Goal: Information Seeking & Learning: Learn about a topic

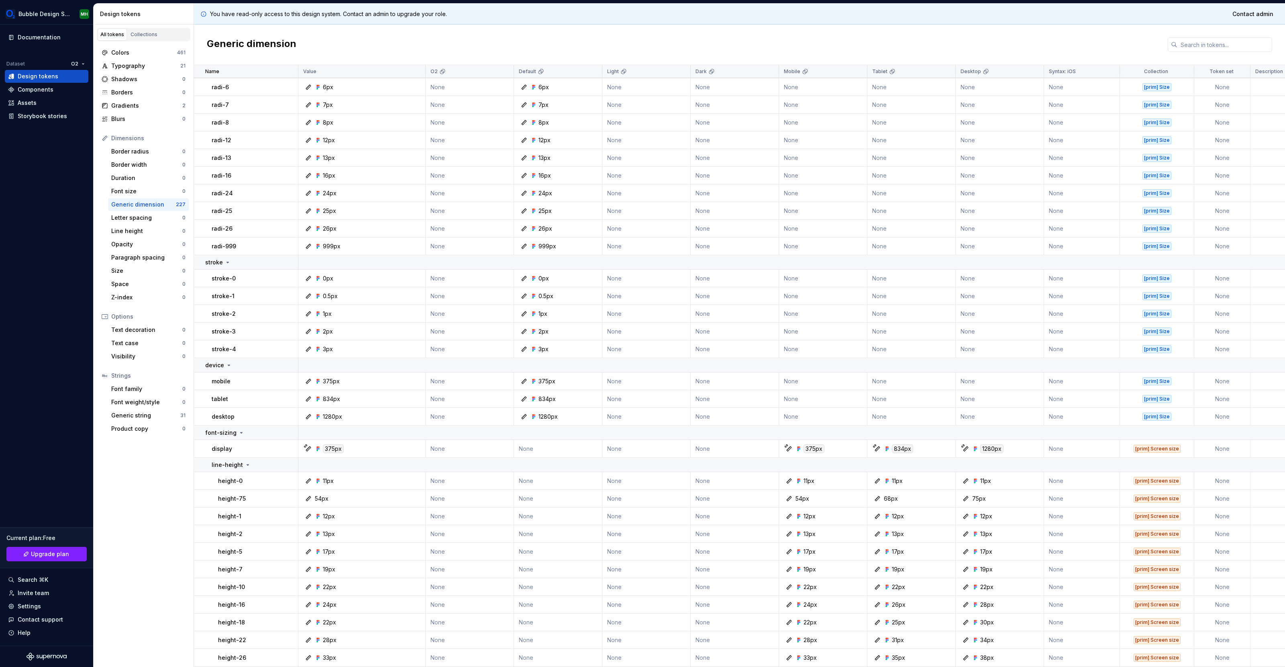
scroll to position [563, 0]
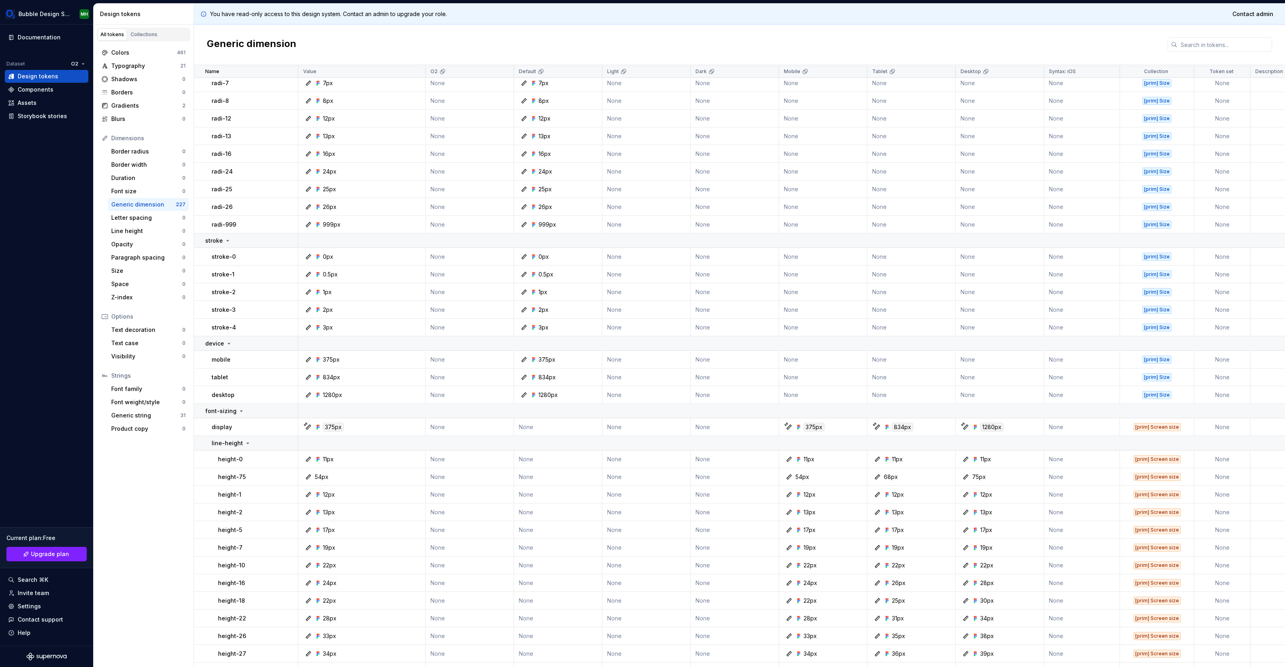
click at [253, 418] on td "display" at bounding box center [246, 427] width 104 height 18
copy p "sizing"
copy p "display"
drag, startPoint x: 249, startPoint y: 443, endPoint x: 210, endPoint y: 443, distance: 39.3
click at [210, 443] on td "line-height" at bounding box center [246, 443] width 104 height 14
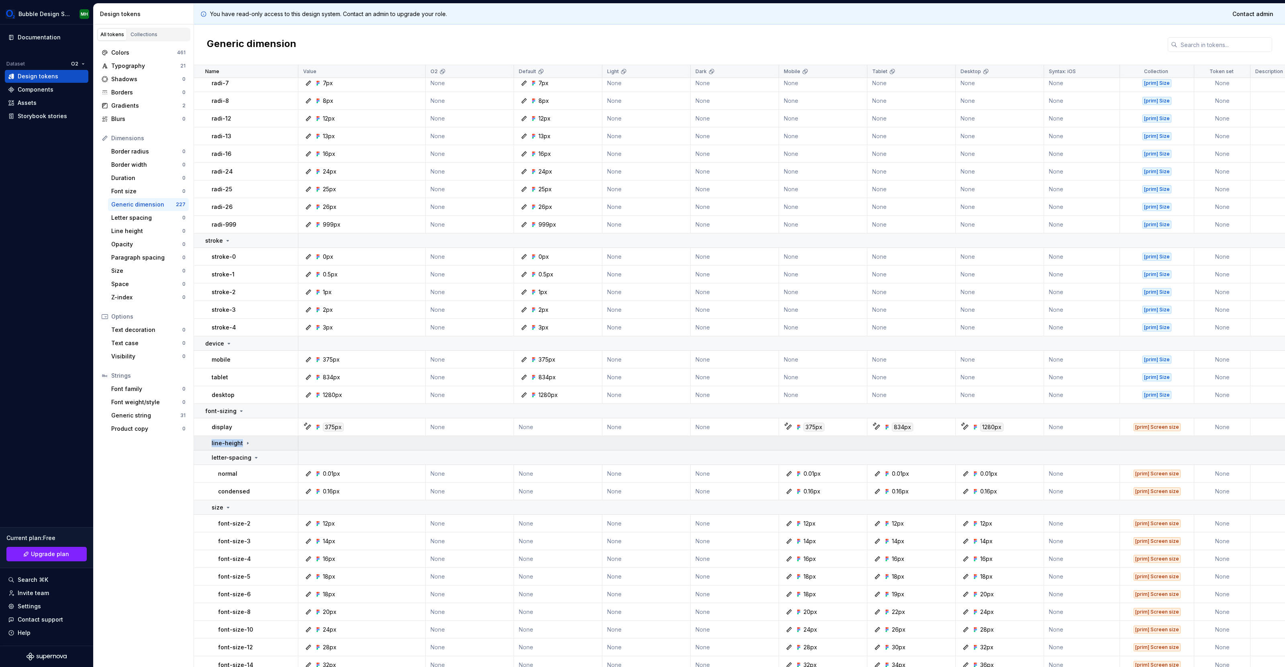
copy p "line-height"
click at [247, 442] on icon at bounding box center [248, 443] width 6 height 6
click at [245, 444] on icon at bounding box center [248, 443] width 6 height 6
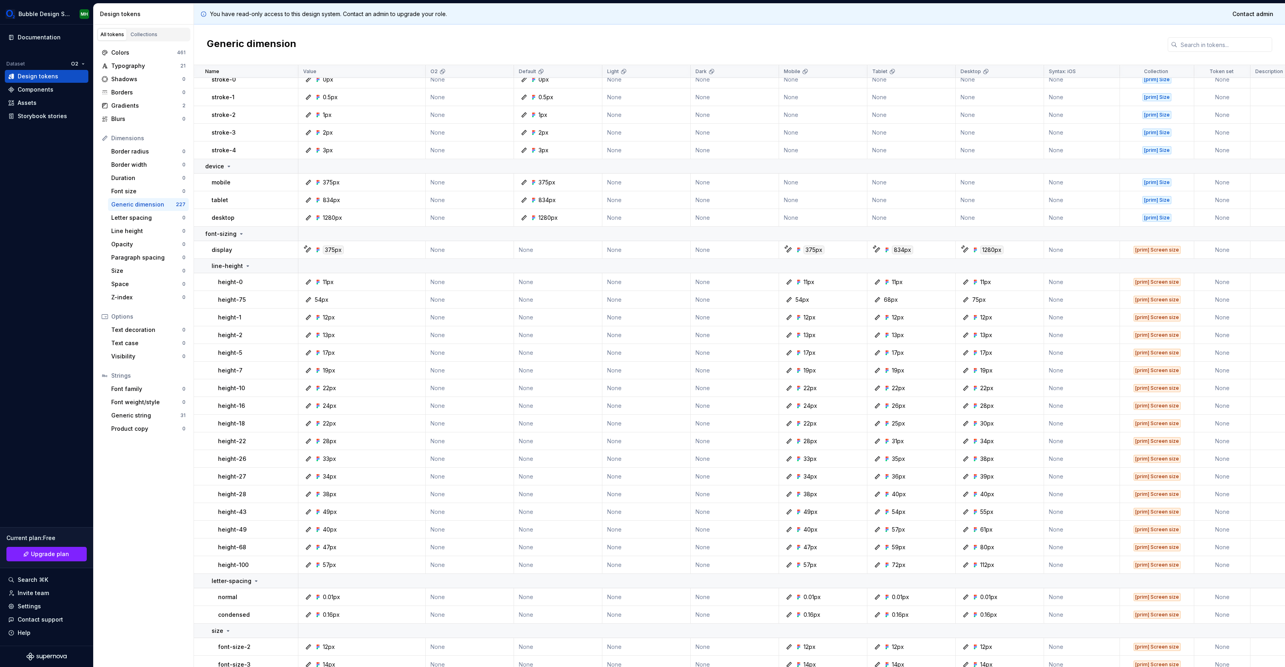
scroll to position [820, 0]
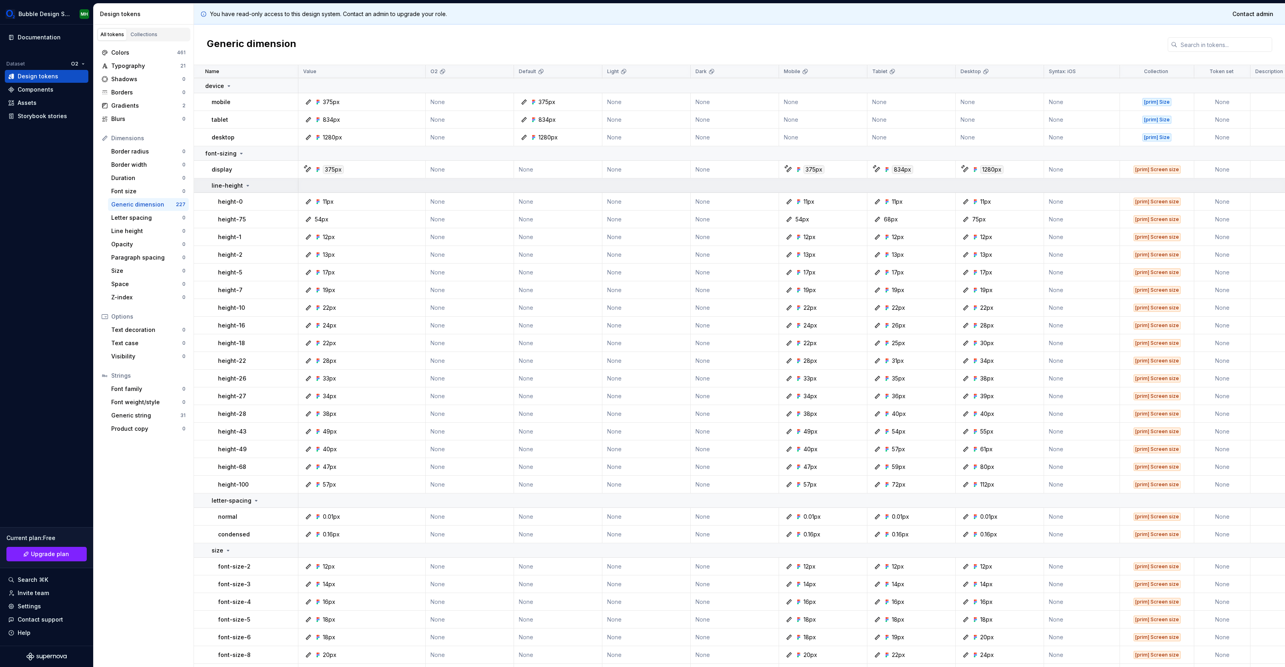
click at [247, 184] on icon at bounding box center [248, 185] width 6 height 6
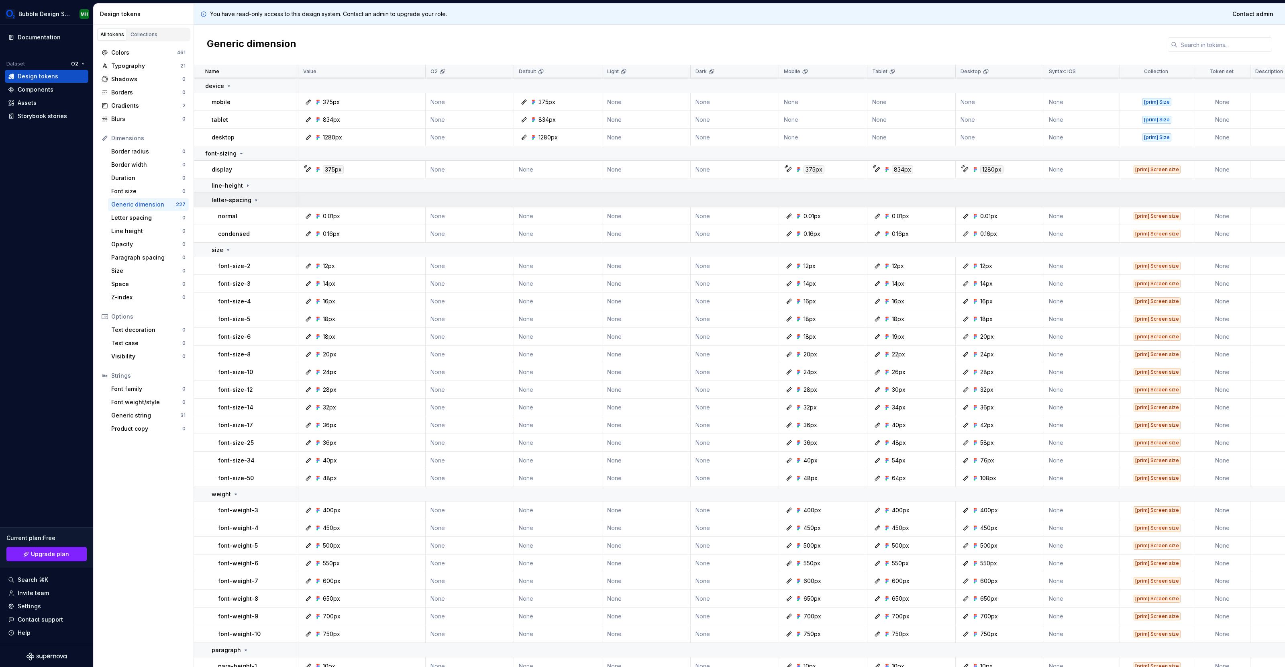
click at [253, 198] on icon at bounding box center [256, 200] width 6 height 6
click at [255, 199] on icon at bounding box center [256, 200] width 6 height 6
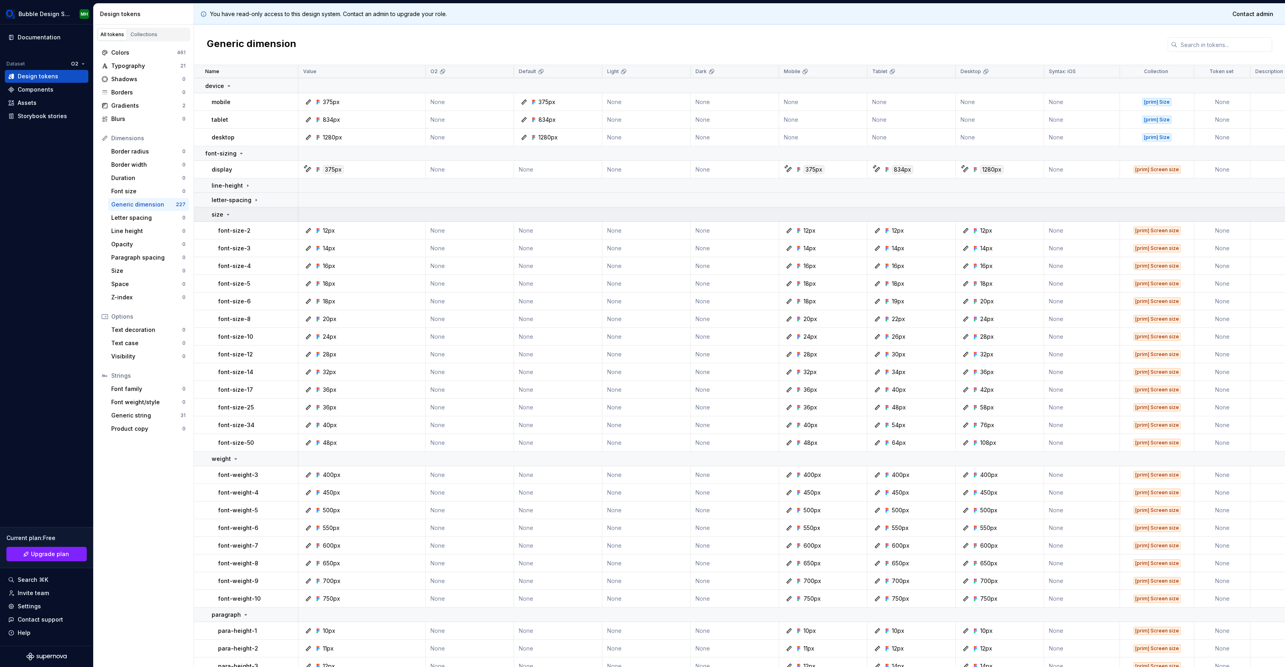
click at [228, 214] on icon at bounding box center [228, 214] width 2 height 1
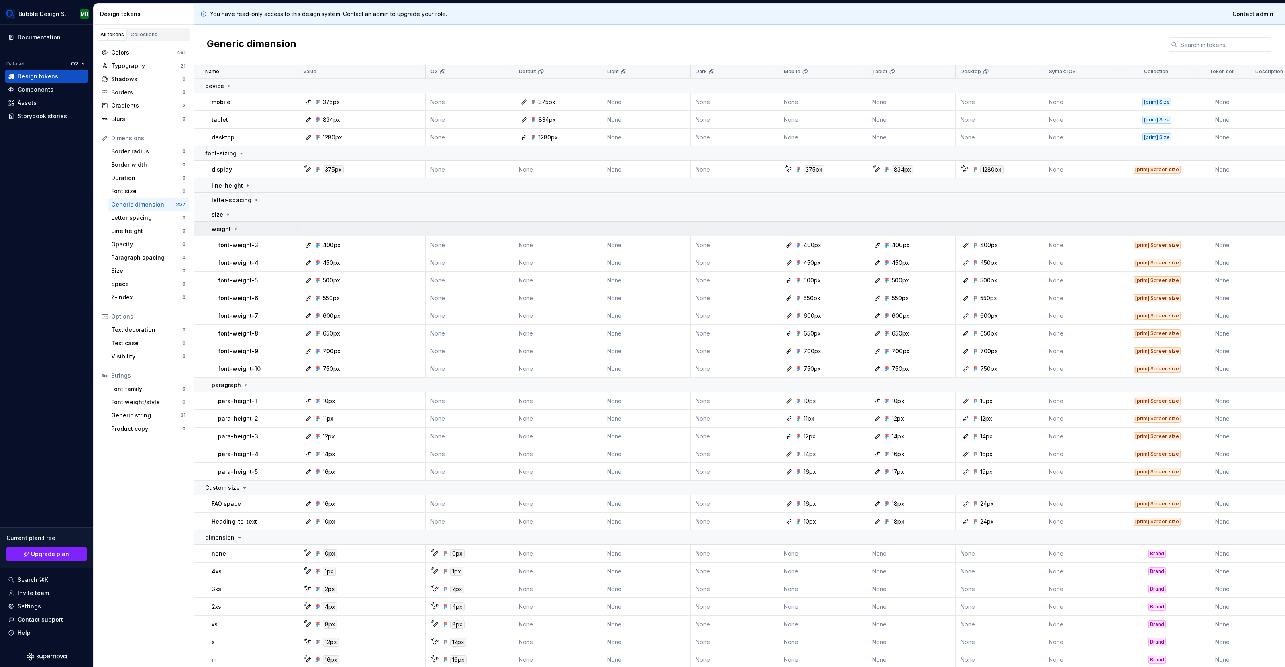
click at [235, 228] on icon at bounding box center [236, 228] width 2 height 1
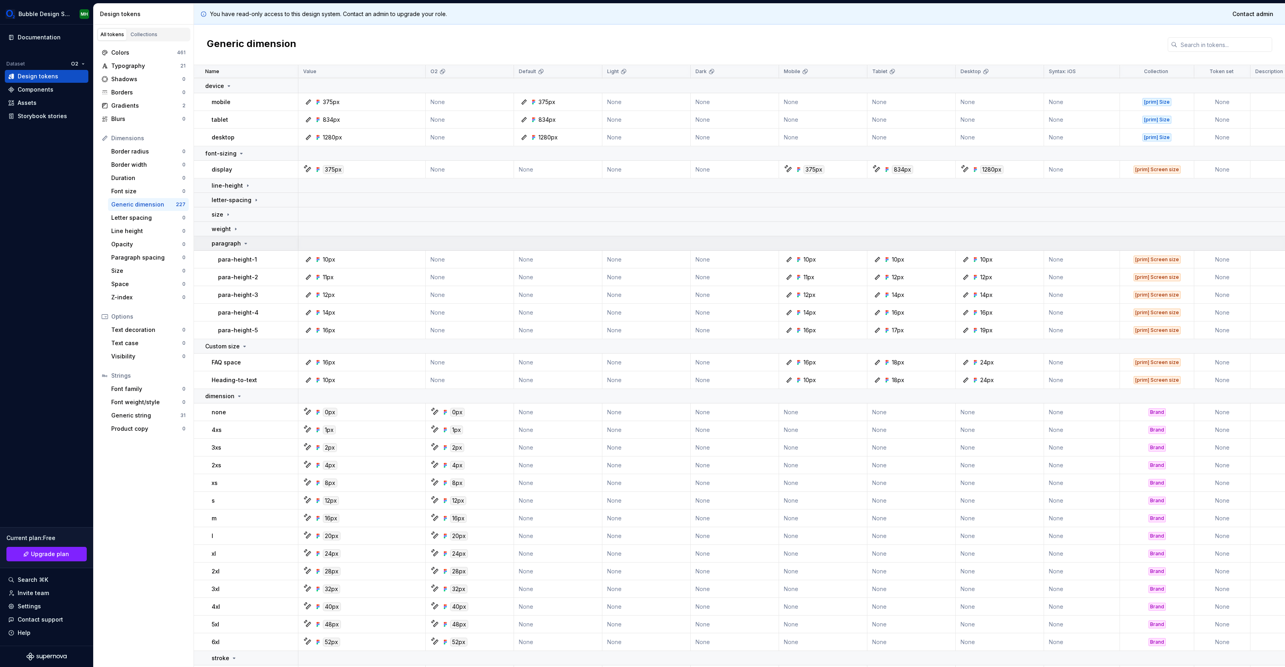
click at [245, 244] on icon at bounding box center [246, 243] width 6 height 6
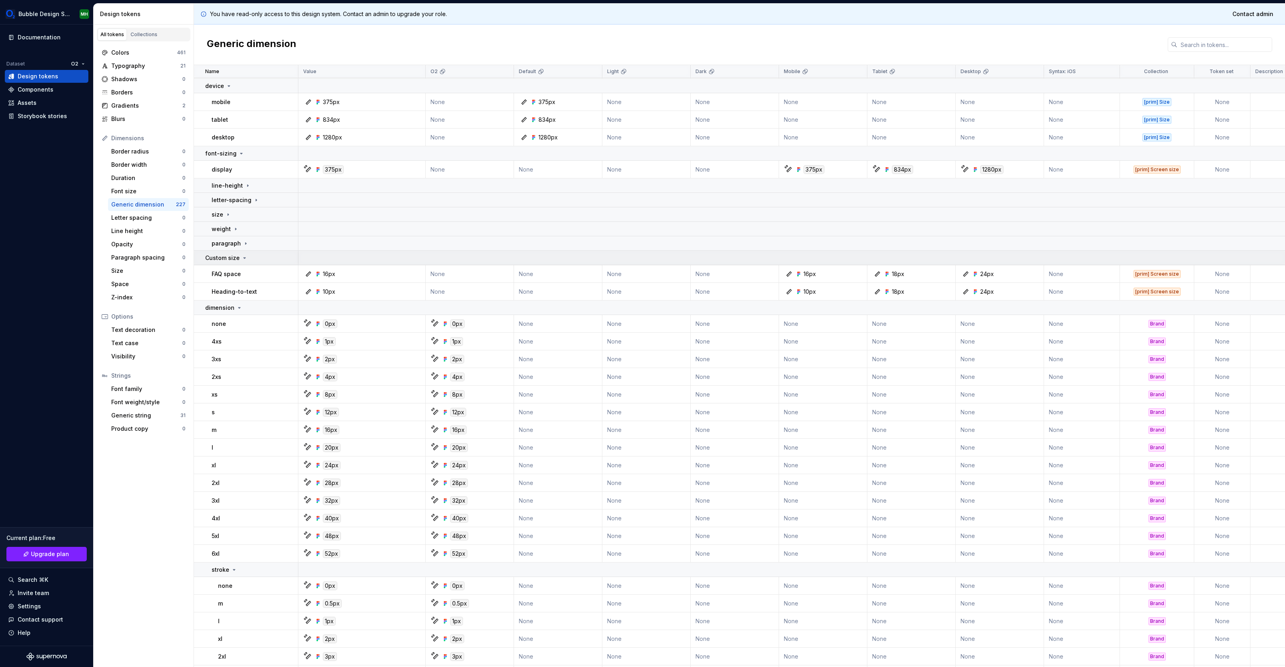
click at [243, 259] on icon at bounding box center [244, 258] width 6 height 6
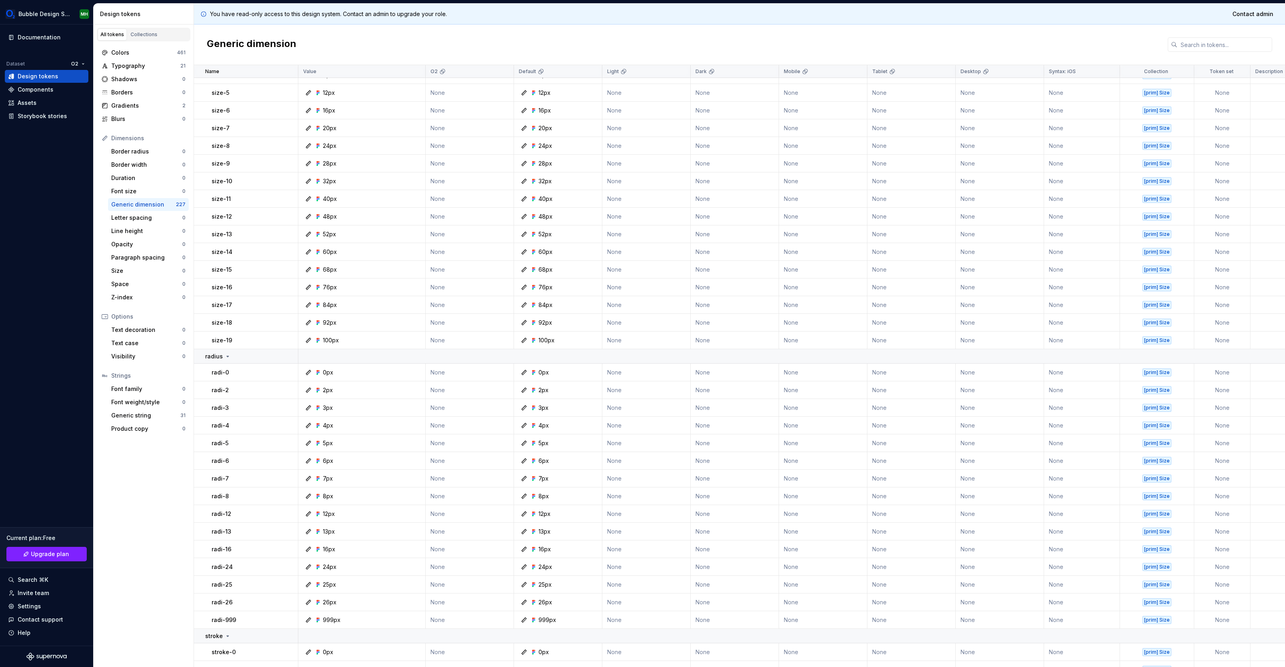
scroll to position [0, 0]
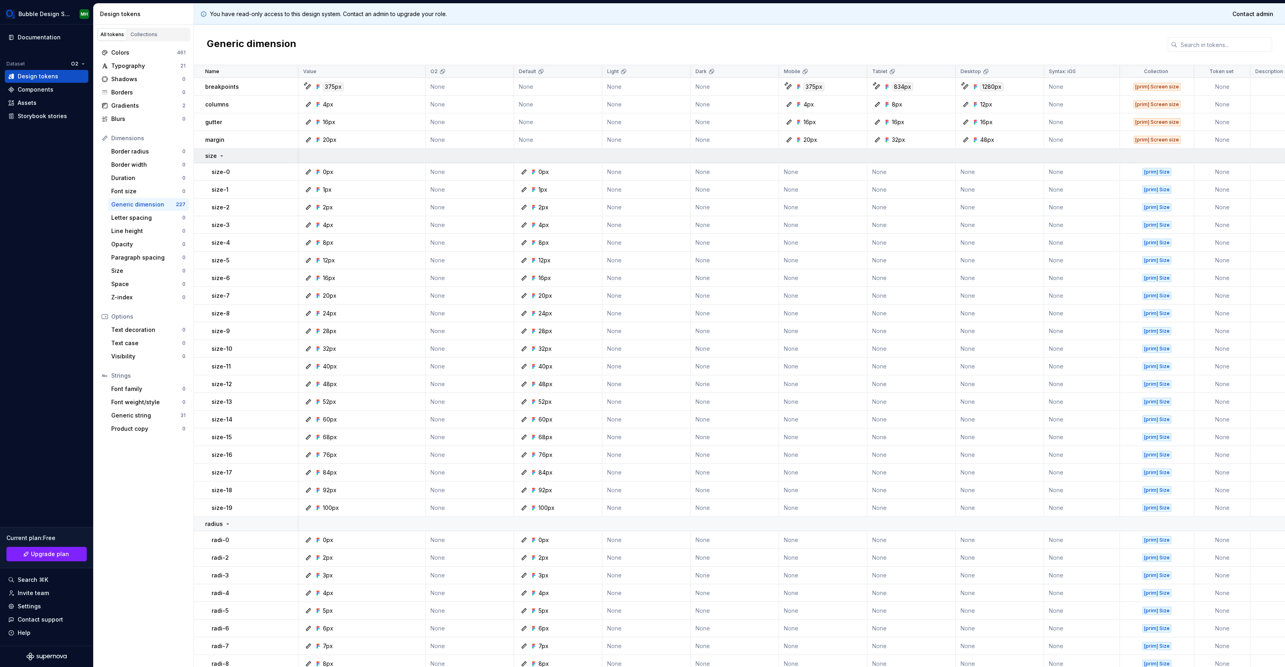
click at [221, 155] on icon at bounding box center [222, 155] width 2 height 1
click at [224, 169] on icon at bounding box center [227, 170] width 6 height 6
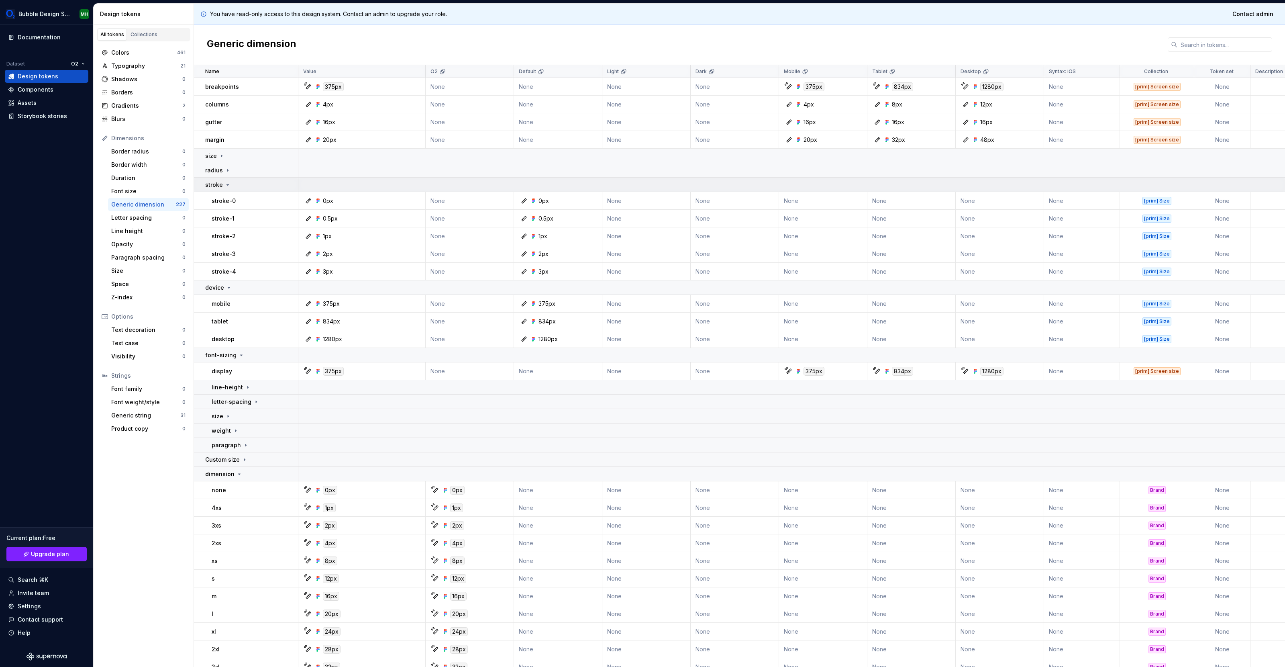
click at [227, 185] on icon at bounding box center [228, 184] width 2 height 1
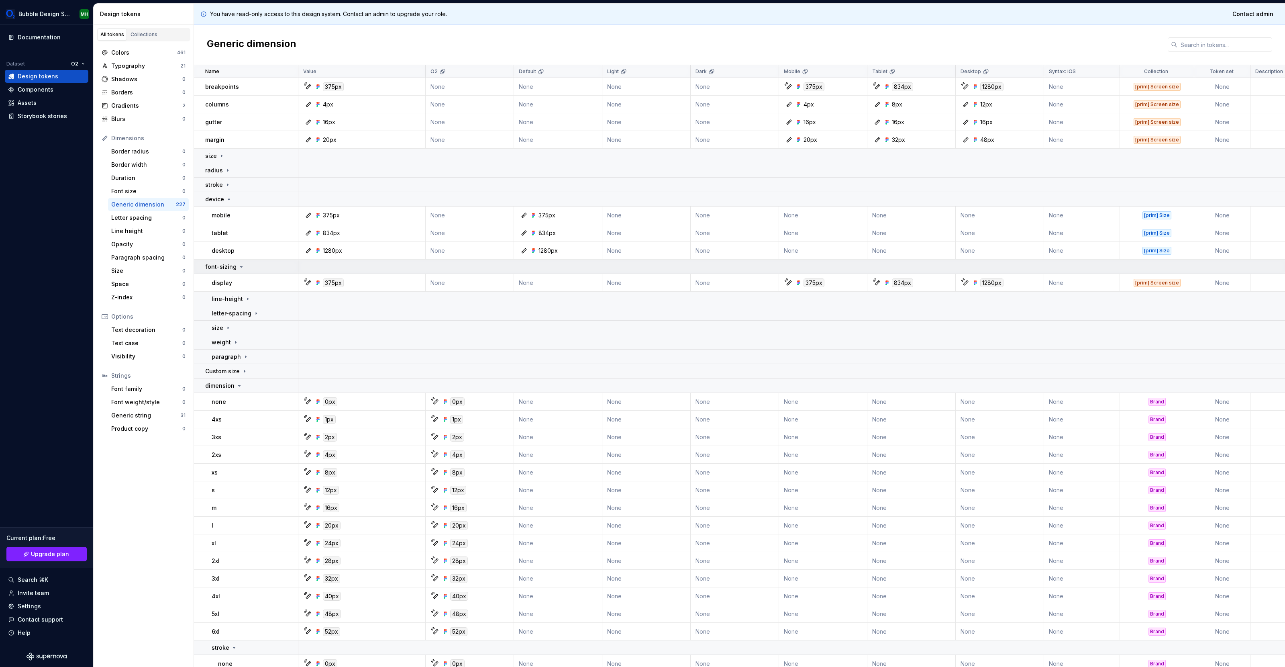
click at [238, 265] on icon at bounding box center [241, 266] width 6 height 6
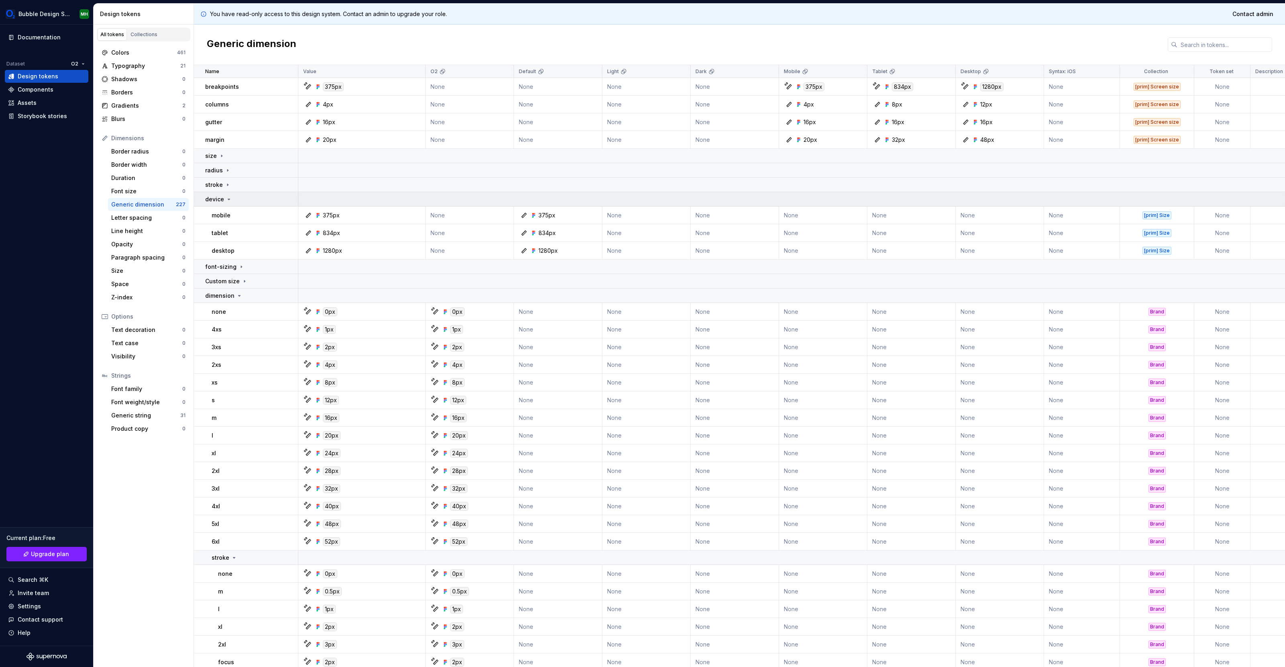
click at [226, 199] on icon at bounding box center [229, 199] width 6 height 6
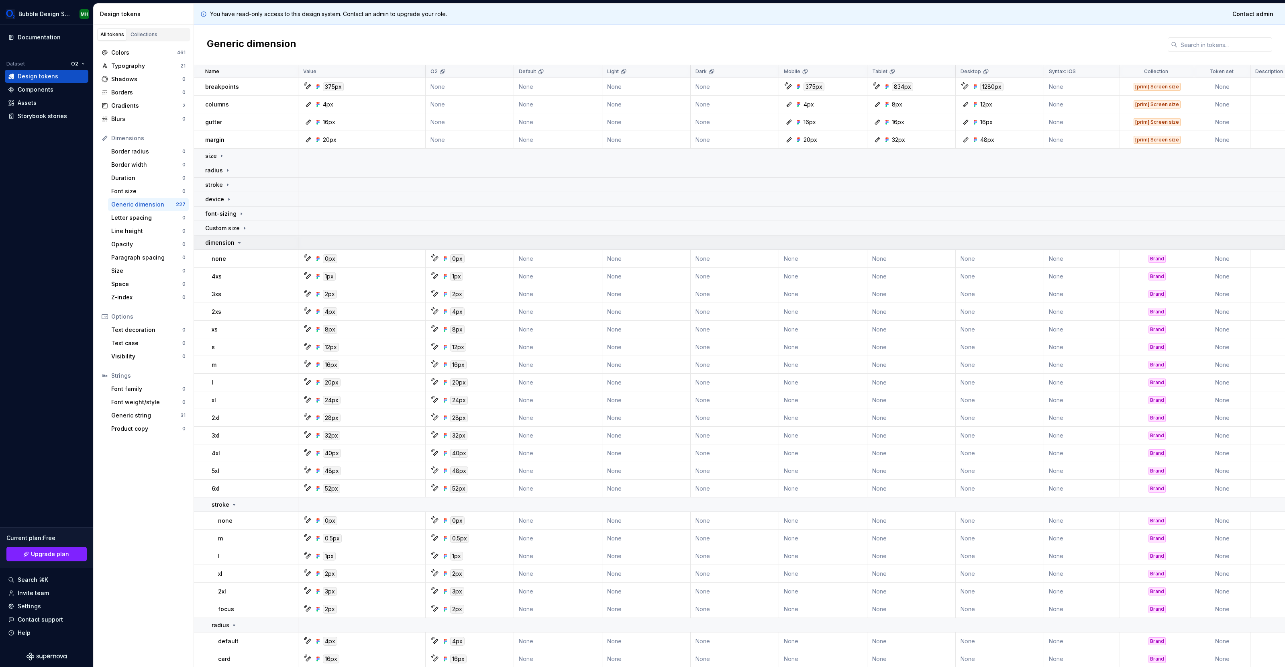
click at [236, 244] on icon at bounding box center [239, 242] width 6 height 6
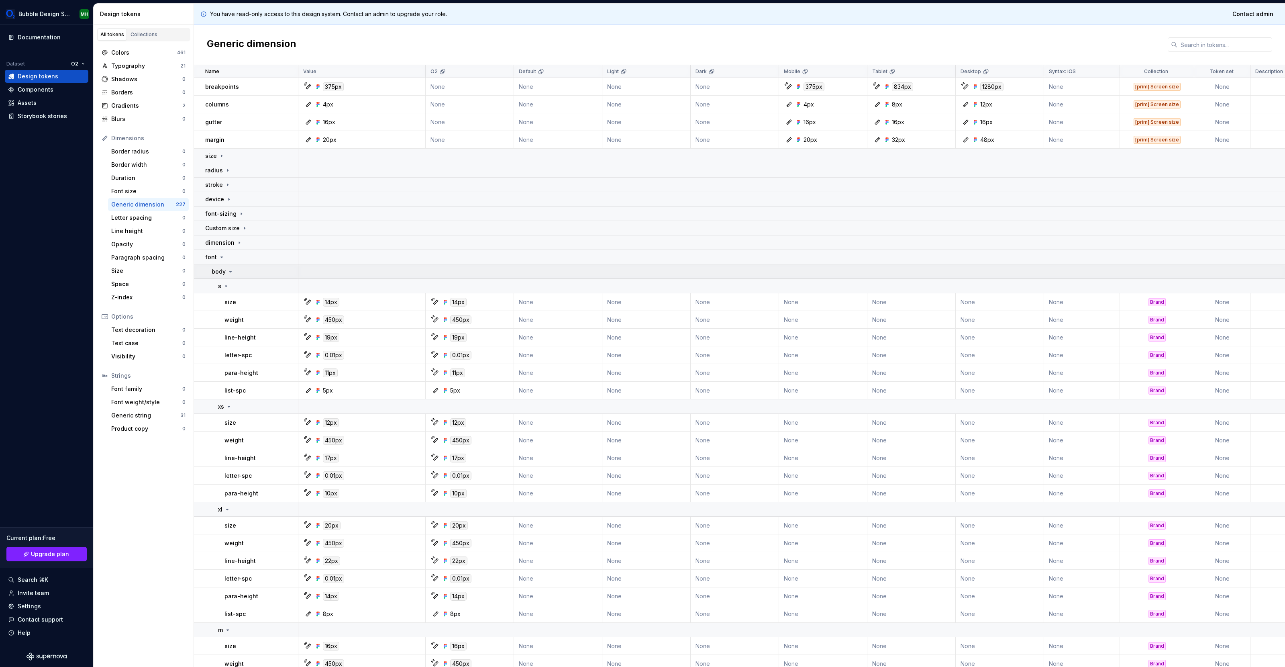
click at [230, 271] on icon at bounding box center [231, 271] width 2 height 1
click at [220, 258] on icon at bounding box center [221, 257] width 6 height 6
